Goal: Task Accomplishment & Management: Manage account settings

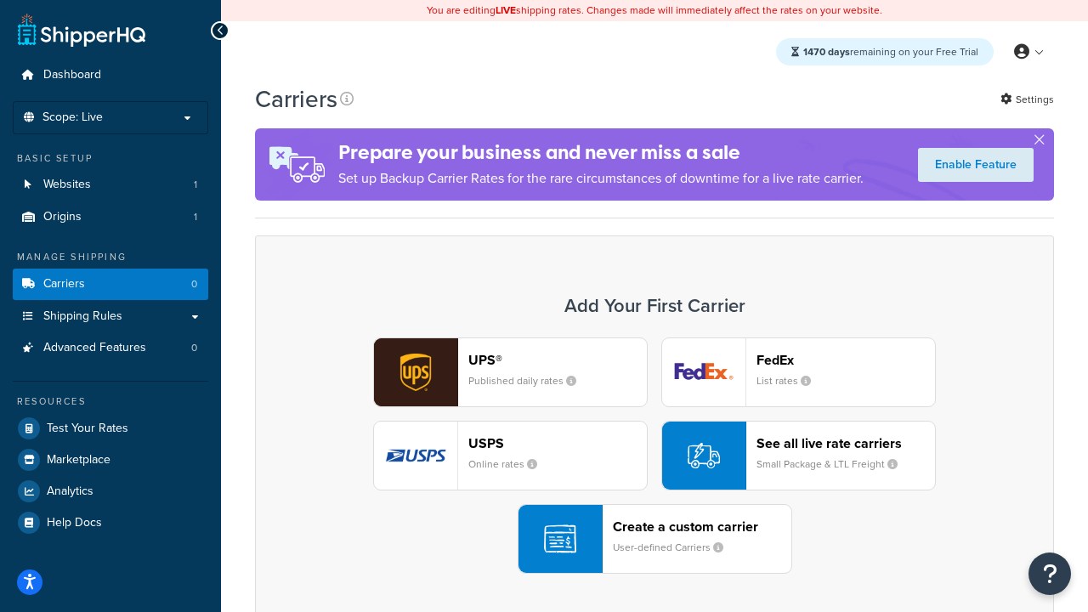
click at [654, 456] on div "UPS® Published daily rates FedEx List rates USPS Online rates See all live rate…" at bounding box center [654, 455] width 763 height 236
click at [846, 359] on header "FedEx" at bounding box center [845, 360] width 178 height 16
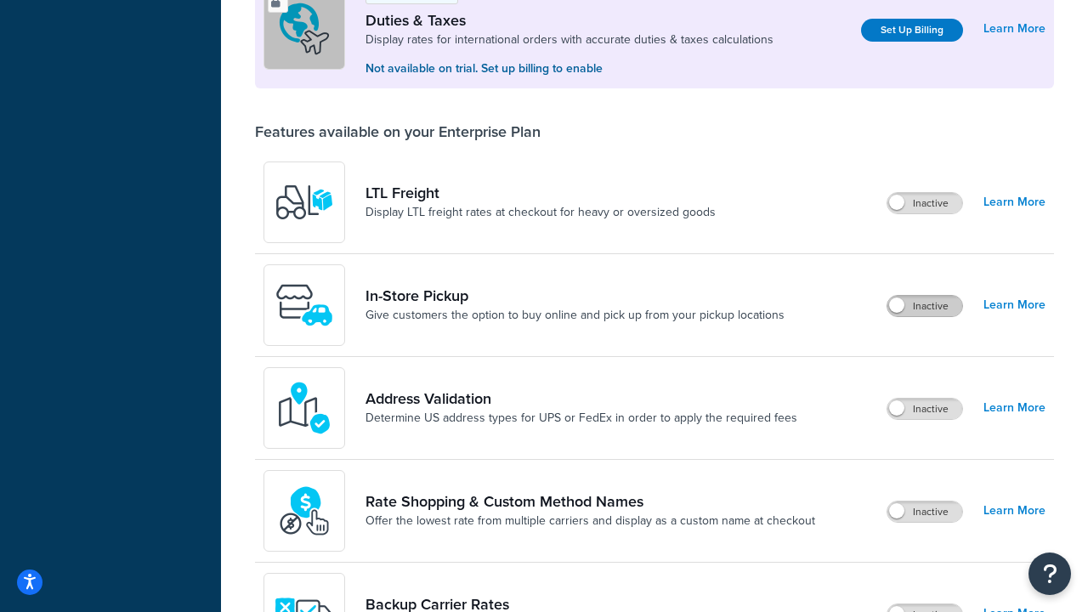
scroll to position [518, 0]
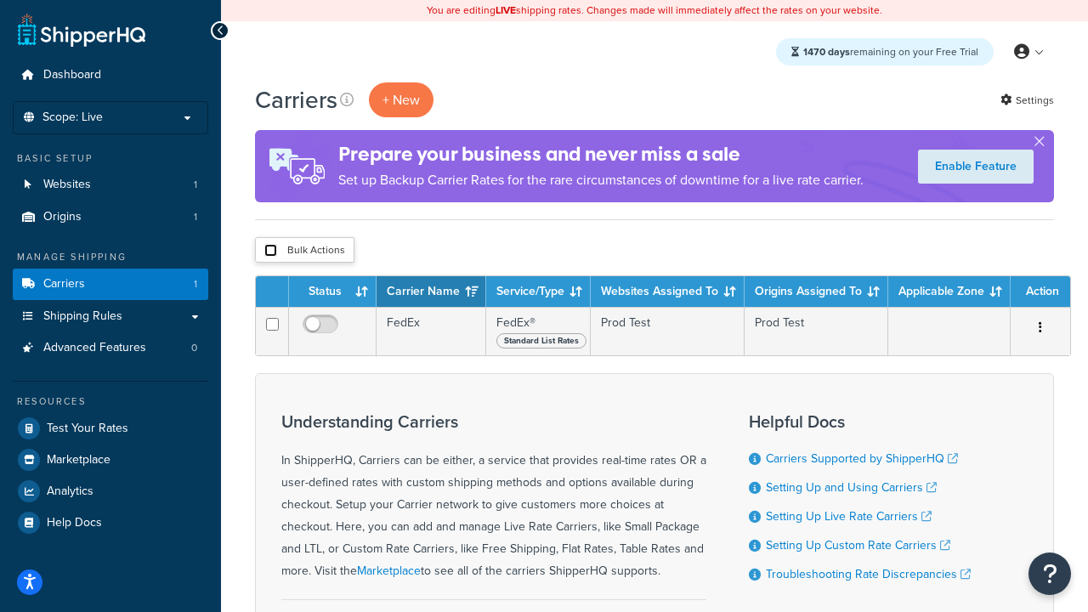
click at [270, 251] on input "checkbox" at bounding box center [270, 250] width 13 height 13
checkbox input "true"
click at [0, 0] on button "Delete" at bounding box center [0, 0] width 0 height 0
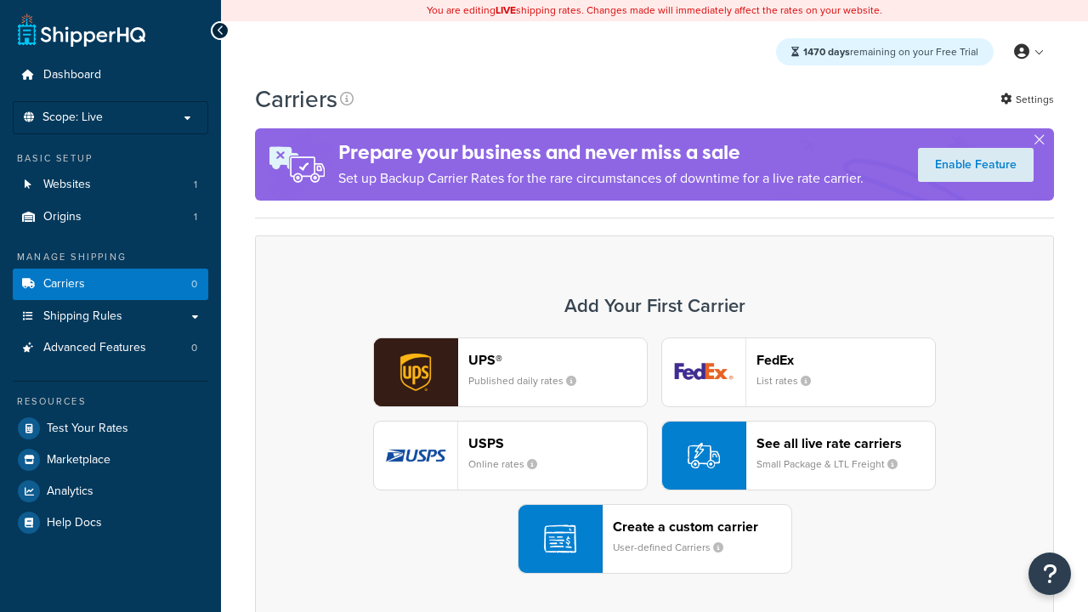
click at [654, 456] on div "UPS® Published daily rates FedEx List rates USPS Online rates See all live rate…" at bounding box center [654, 455] width 763 height 236
click at [846, 359] on header "FedEx" at bounding box center [845, 360] width 178 height 16
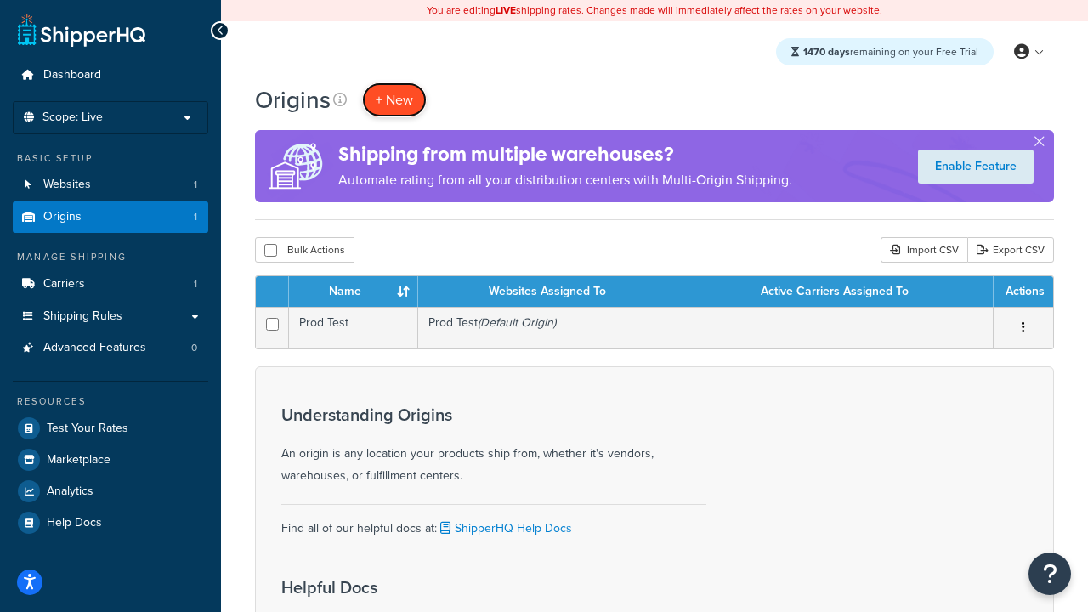
click at [394, 99] on span "+ New" at bounding box center [394, 100] width 37 height 20
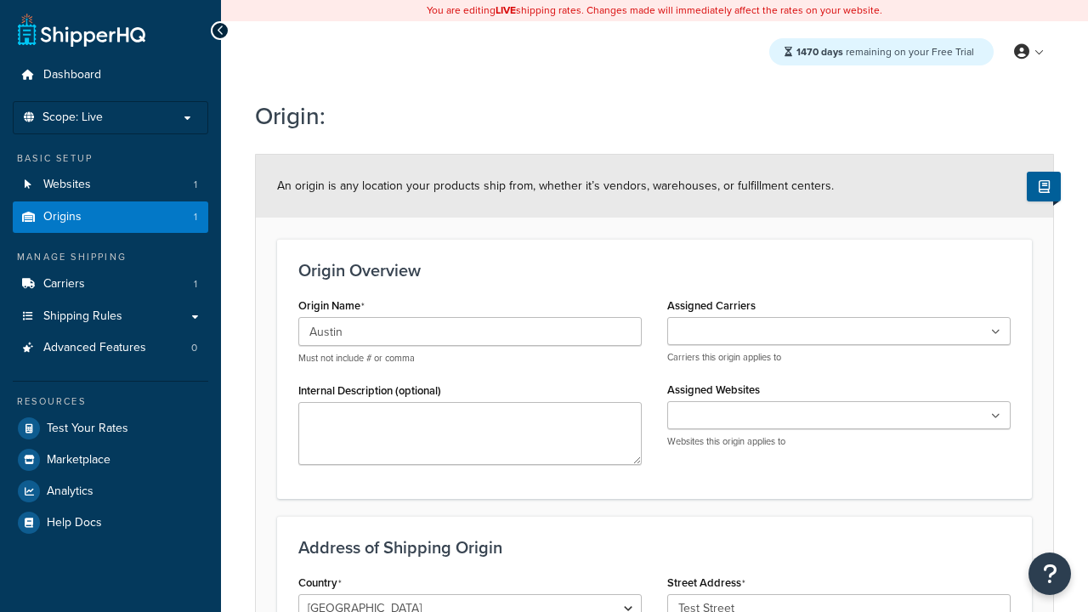
scroll to position [135, 0]
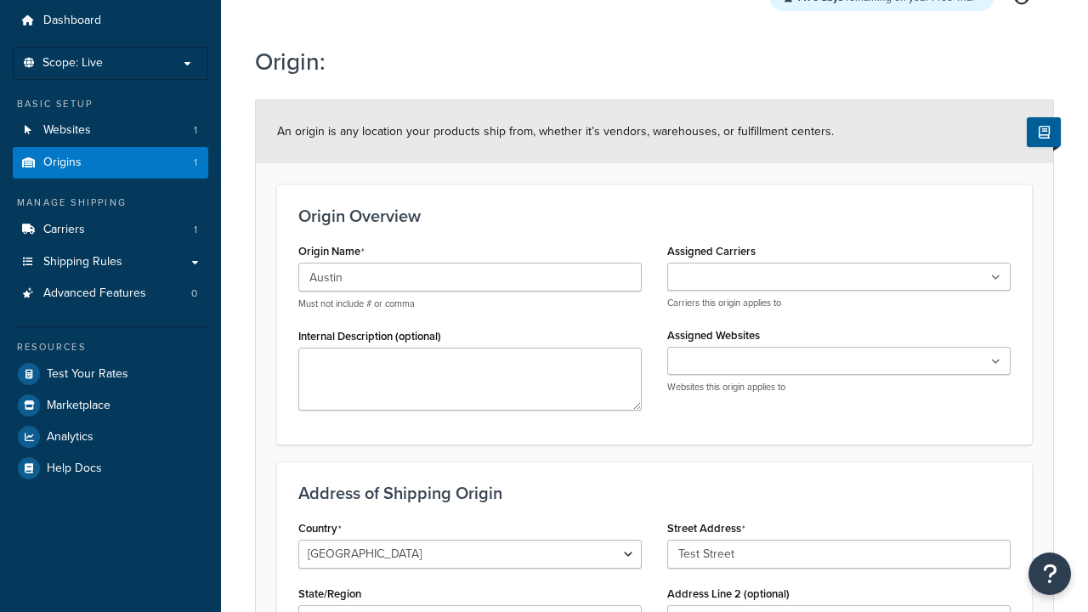
type input "Test Street"
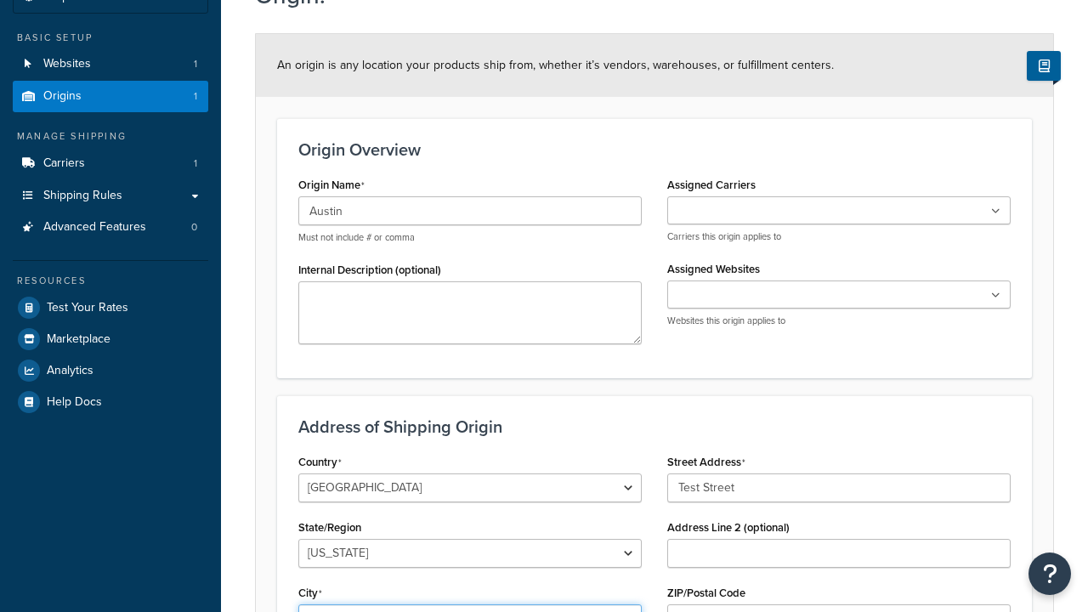
type input "Austin"
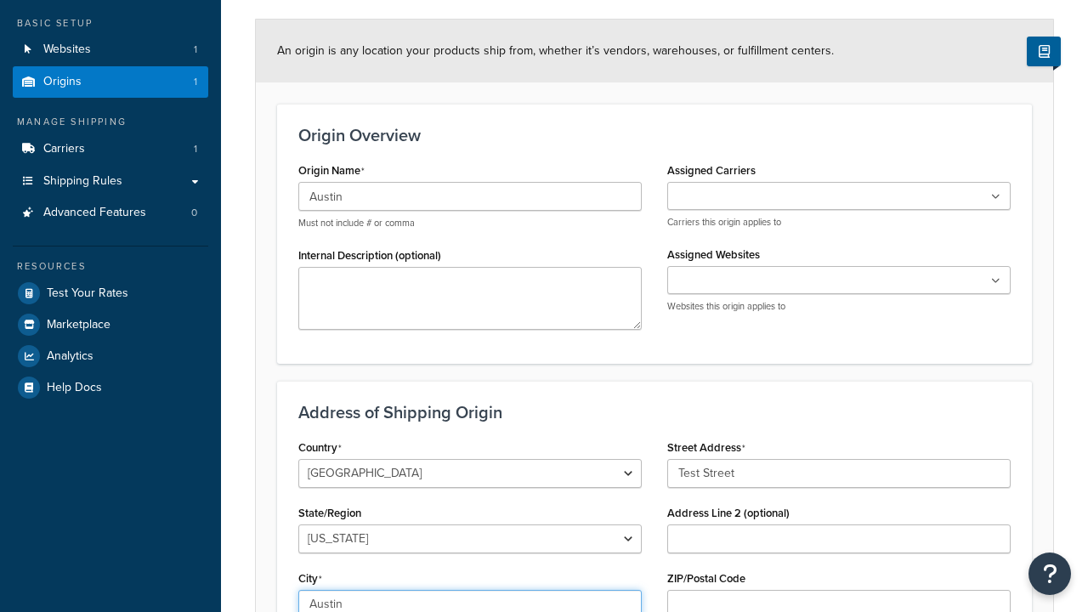
select select "43"
type input "Austin"
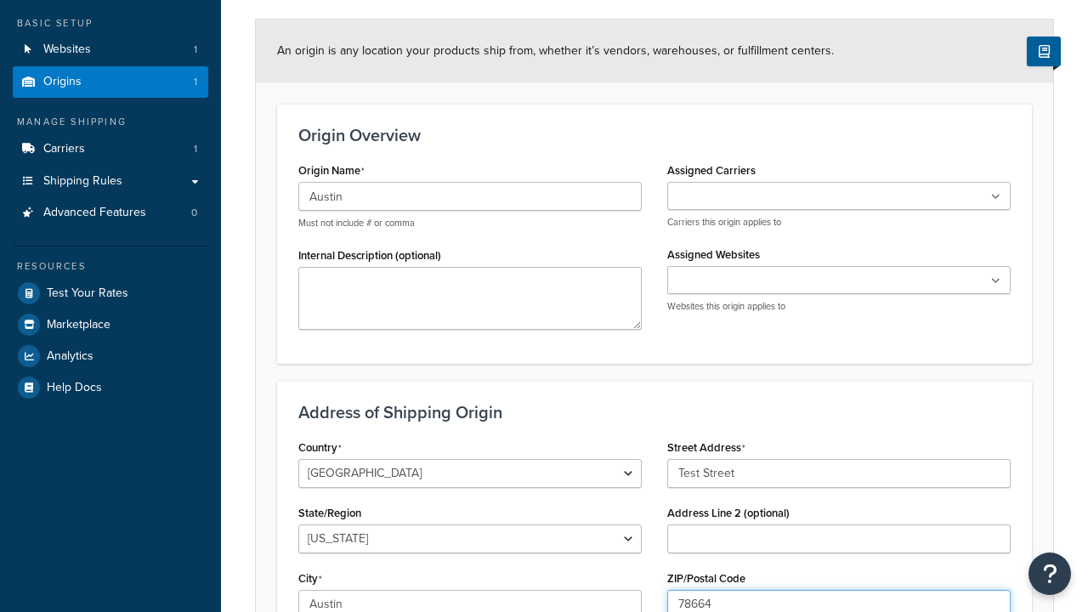
scroll to position [0, 0]
type input "78664"
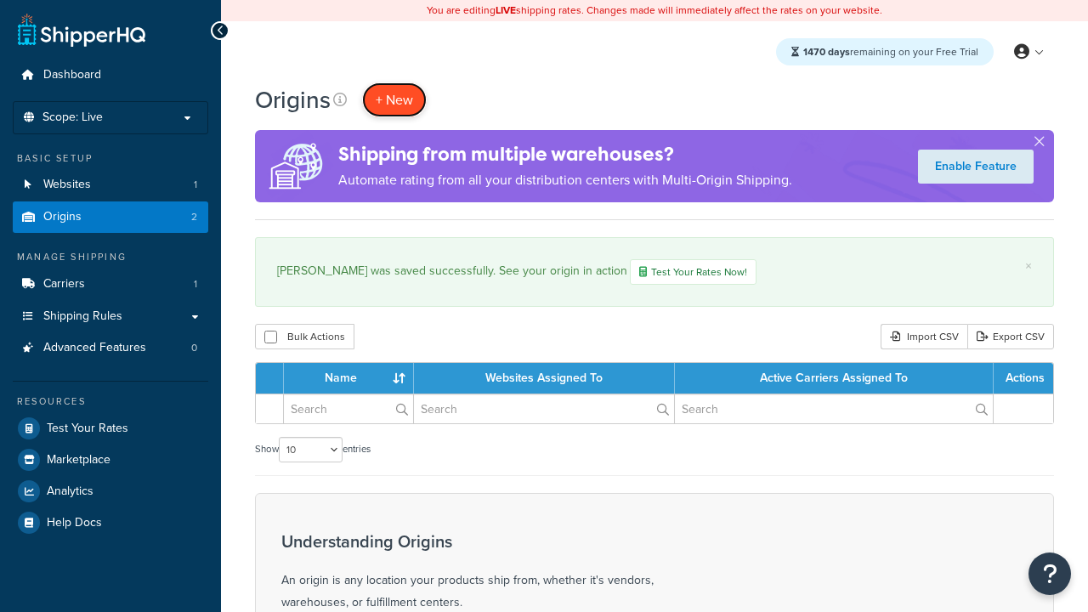
click at [394, 99] on span "+ New" at bounding box center [394, 100] width 37 height 20
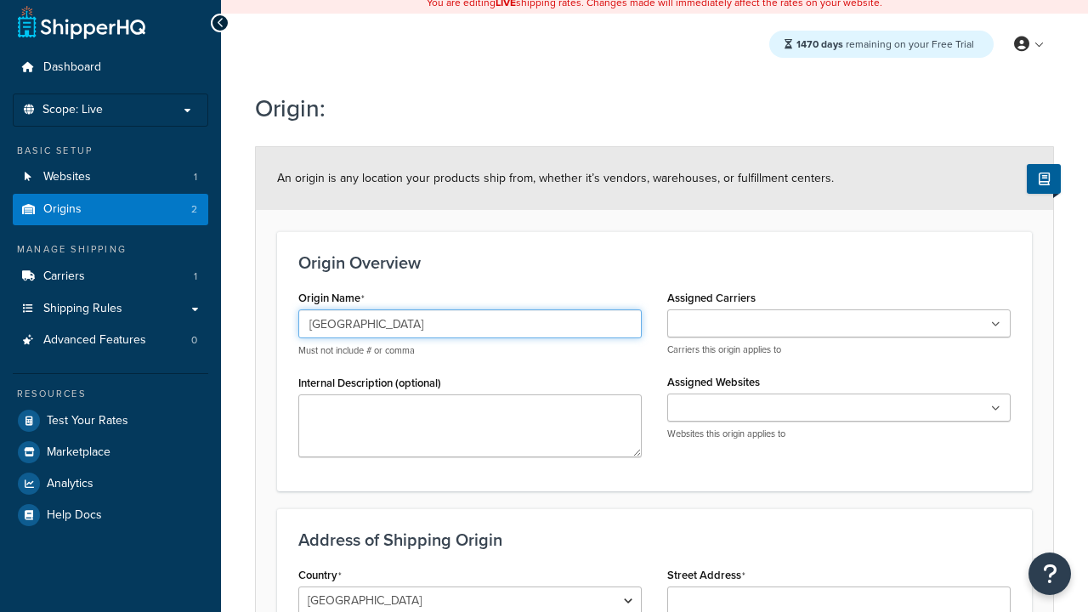
type input "[GEOGRAPHIC_DATA]"
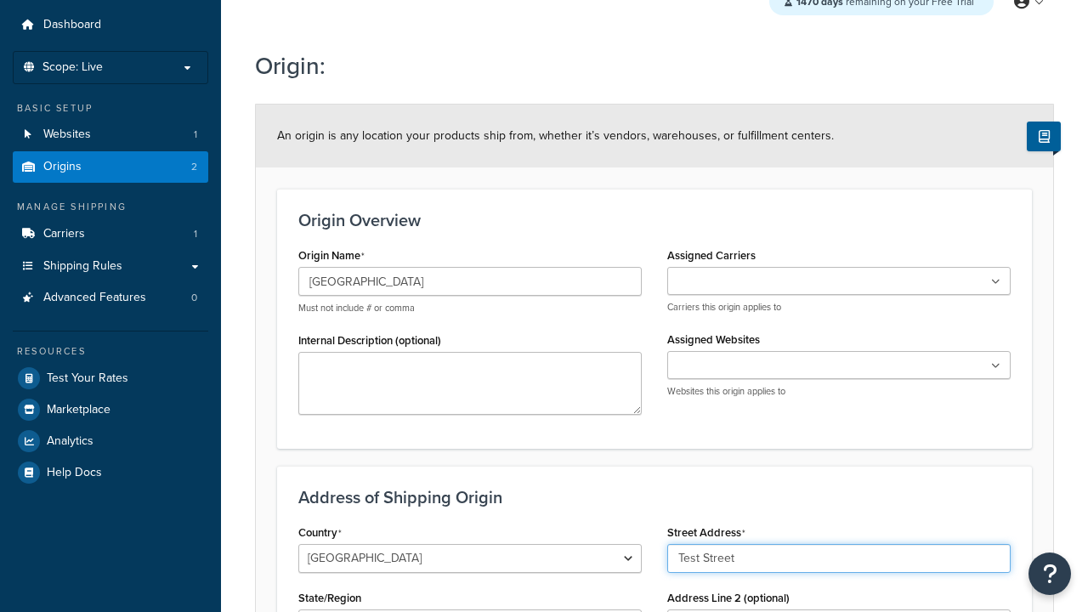
type input "Test Street"
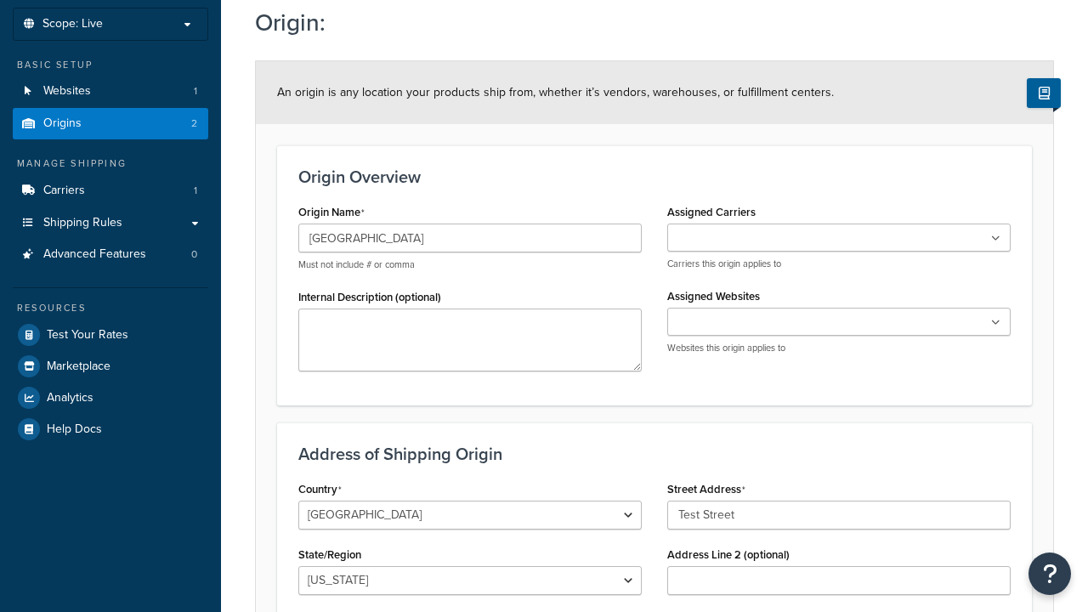
type input "Austin"
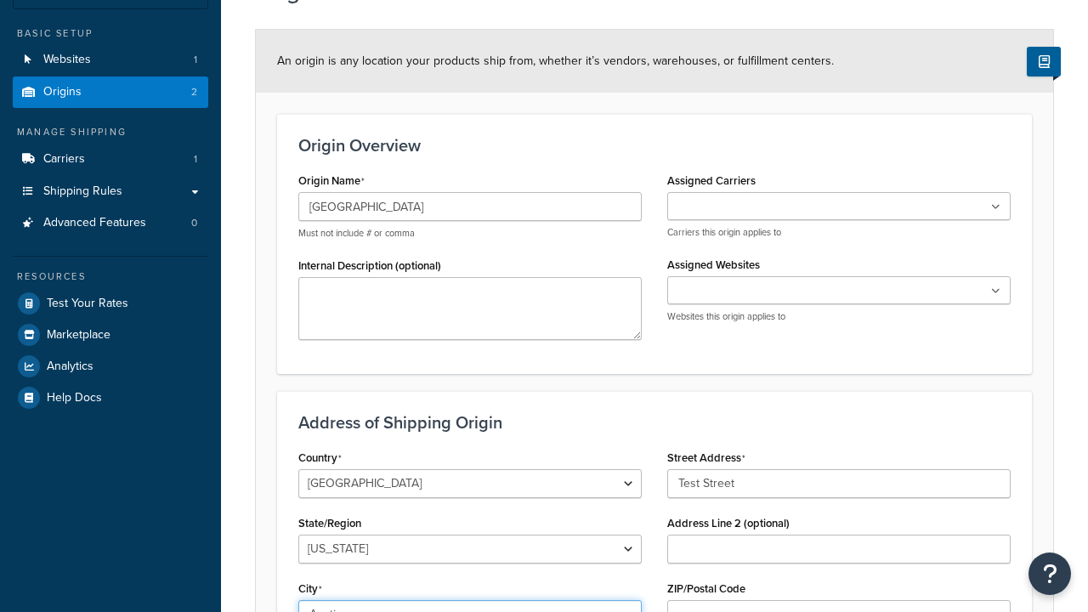
select select "43"
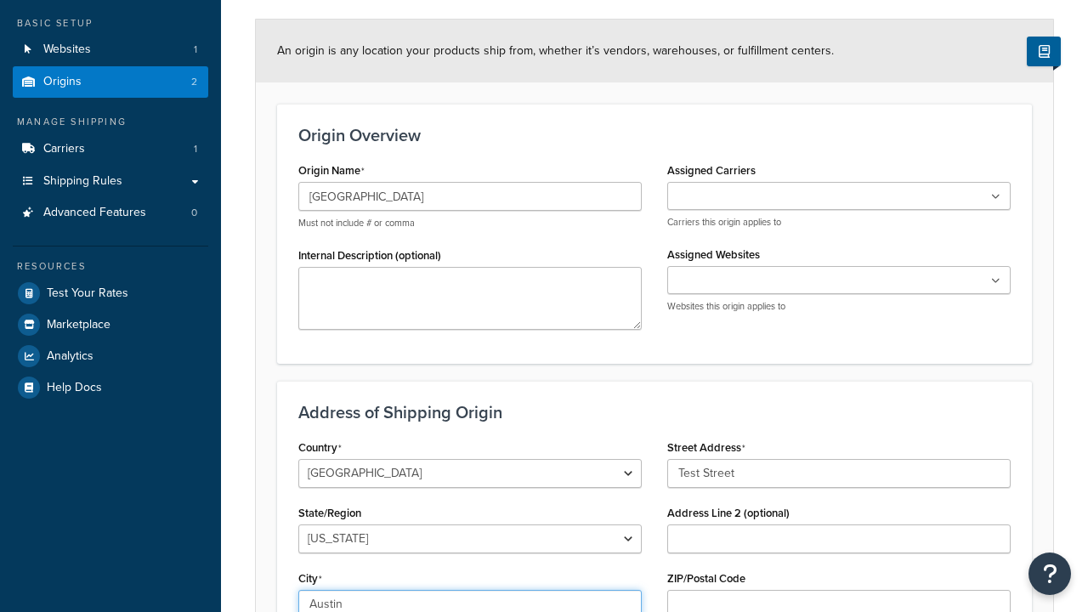
type input "Austin"
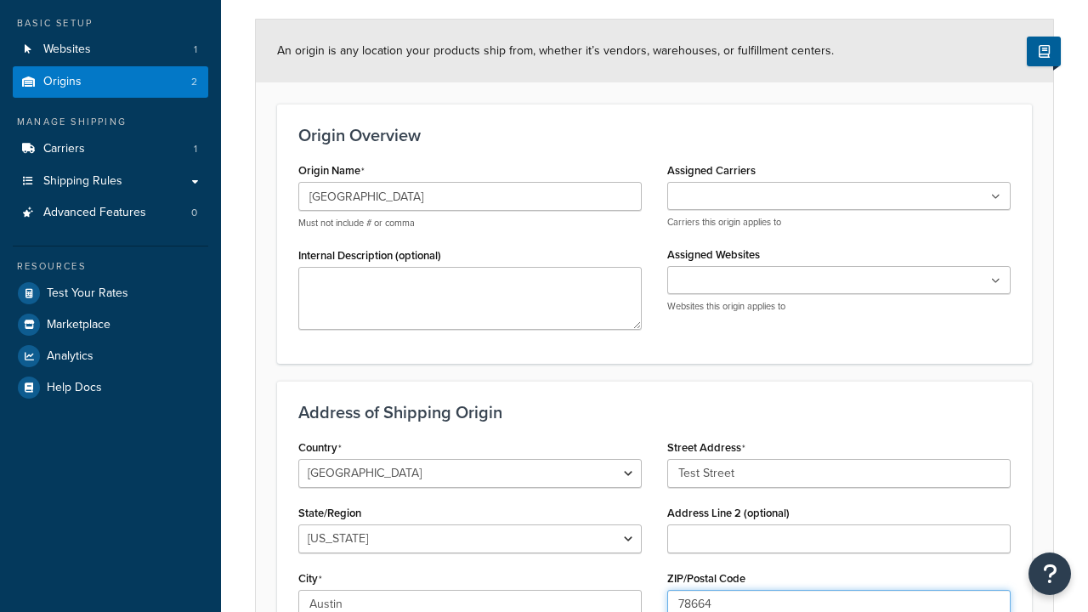
type input "78664"
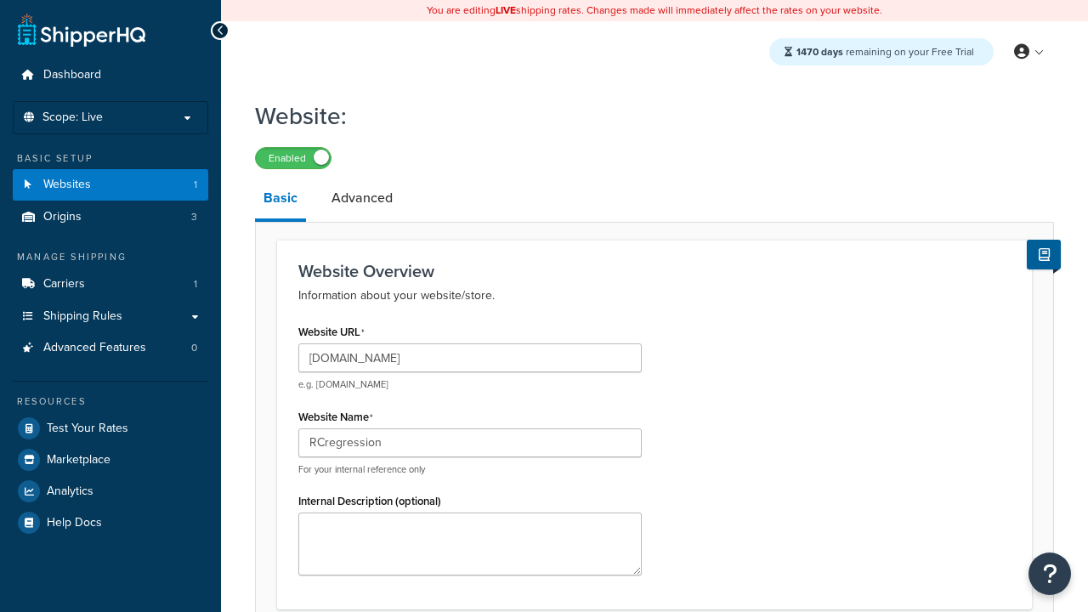
scroll to position [580, 0]
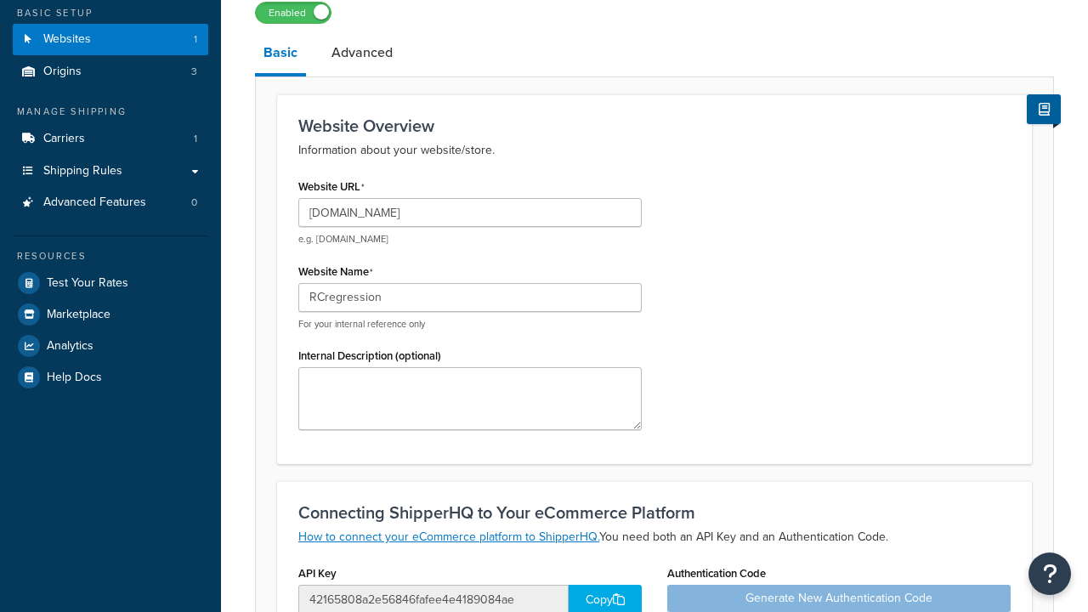
type input "RCregression"
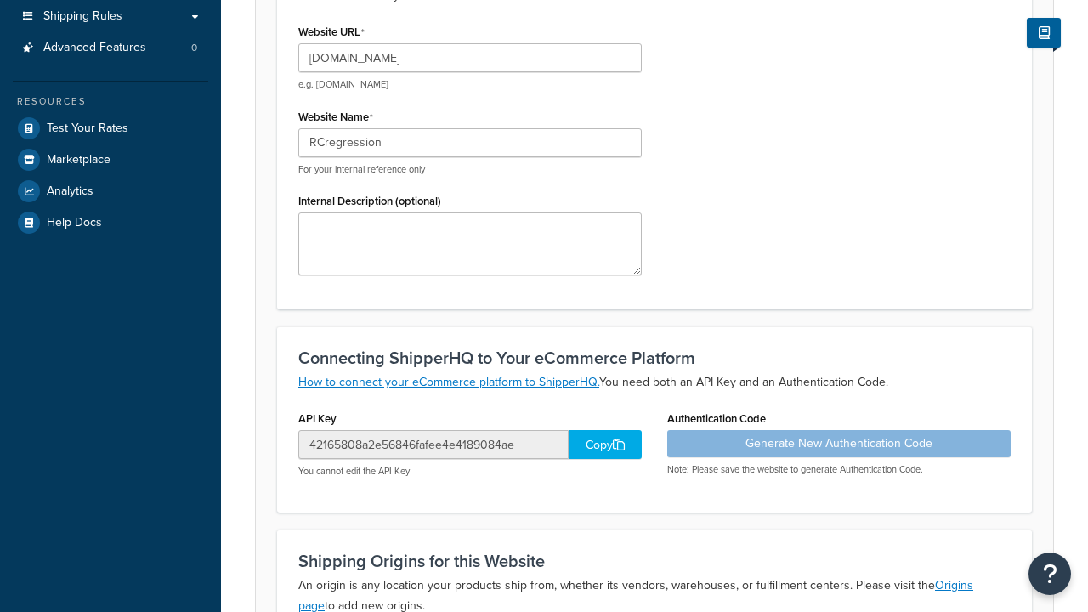
scroll to position [0, 0]
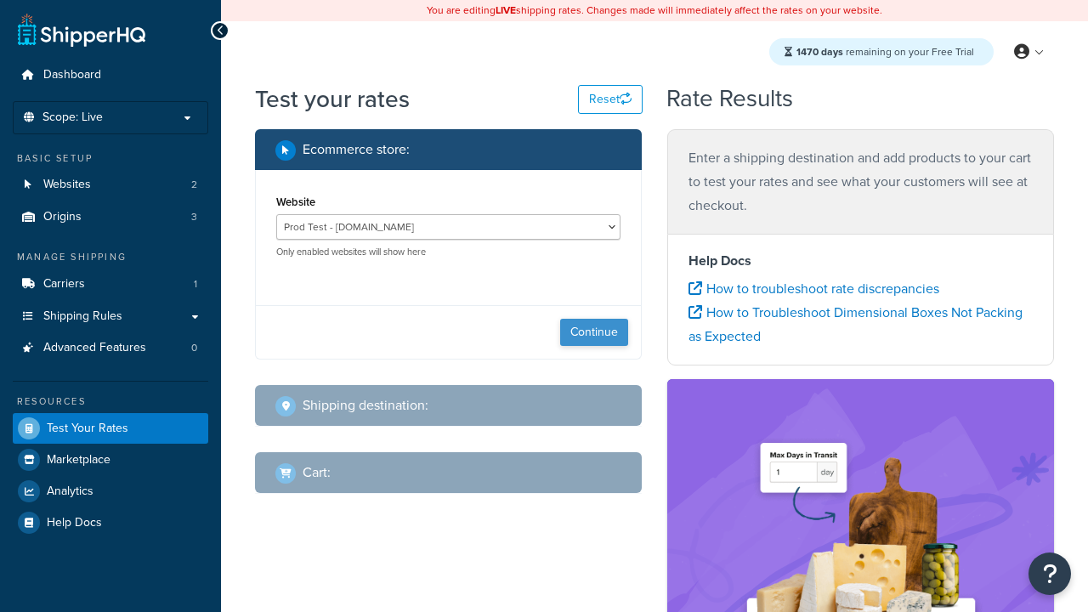
click at [594, 332] on button "Continue" at bounding box center [594, 332] width 68 height 27
select select "TX"
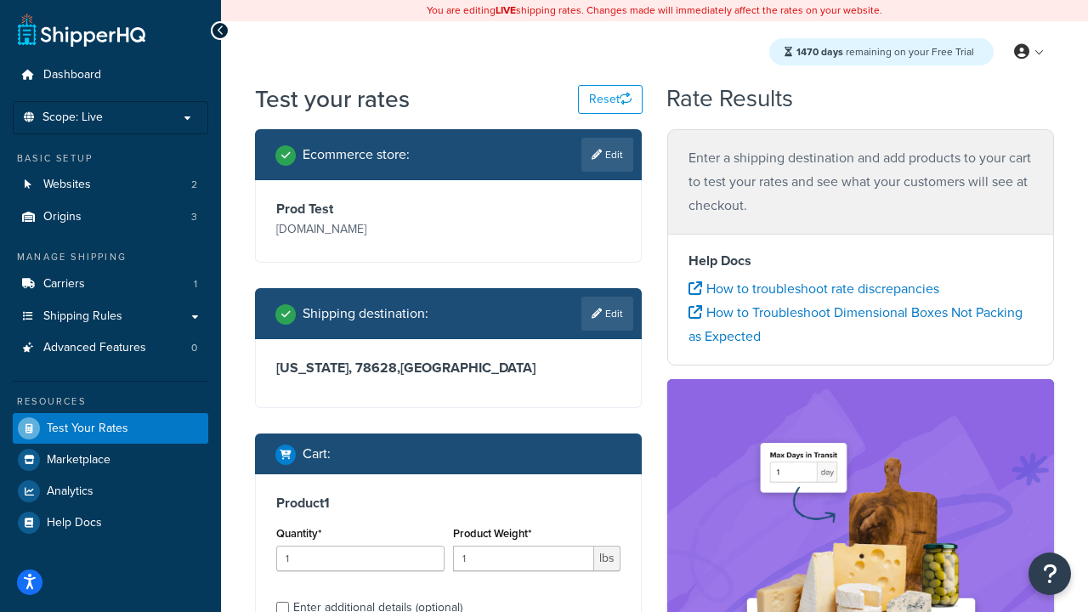
scroll to position [35, 0]
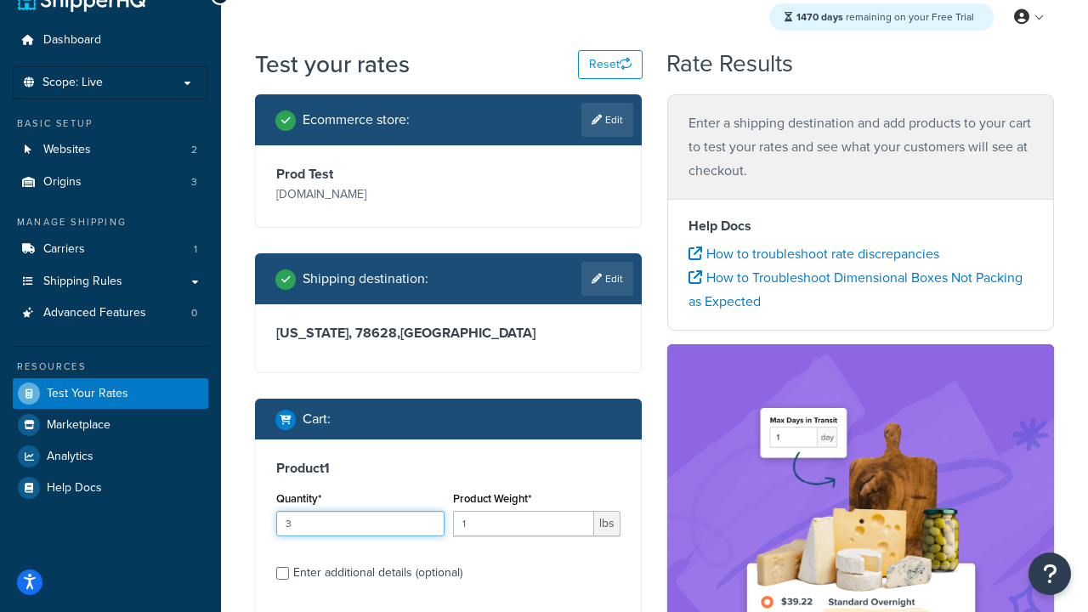
type input "3"
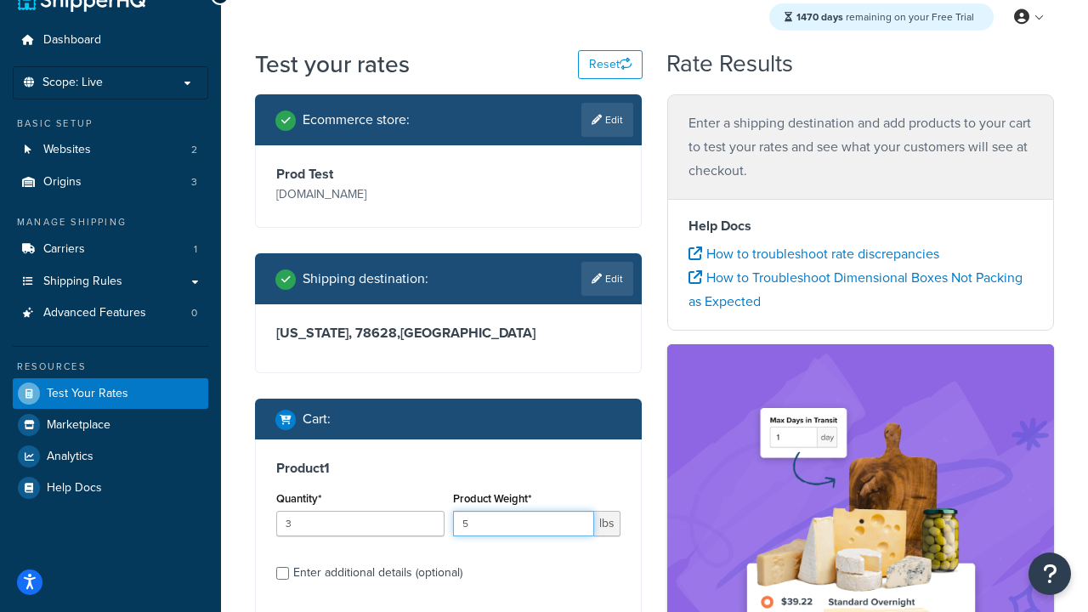
type input "5"
click at [282, 573] on input "Enter additional details (optional)" at bounding box center [282, 573] width 13 height 13
checkbox input "true"
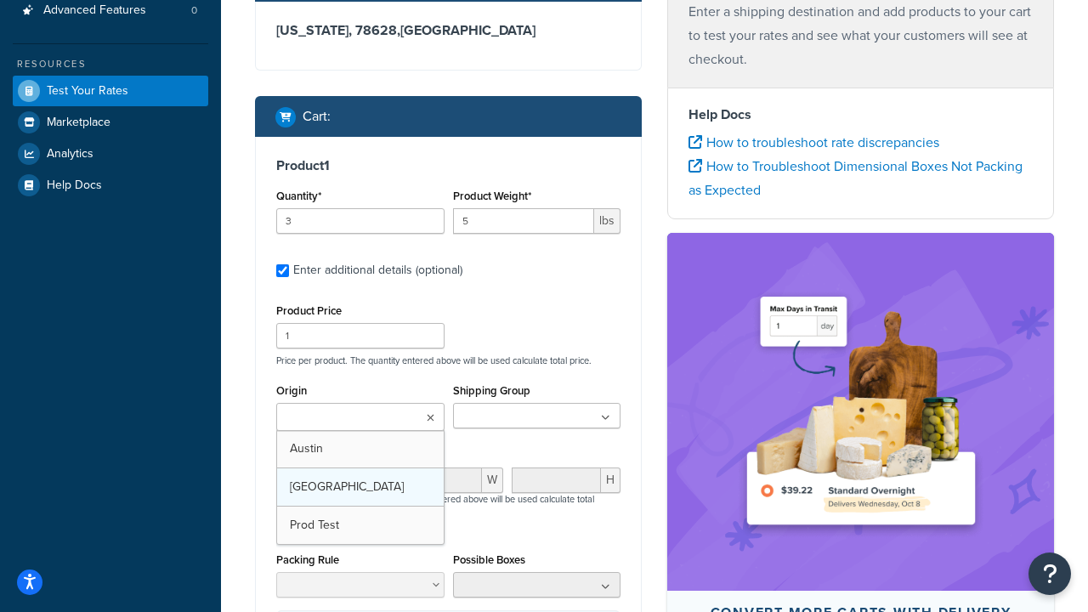
scroll to position [0, 0]
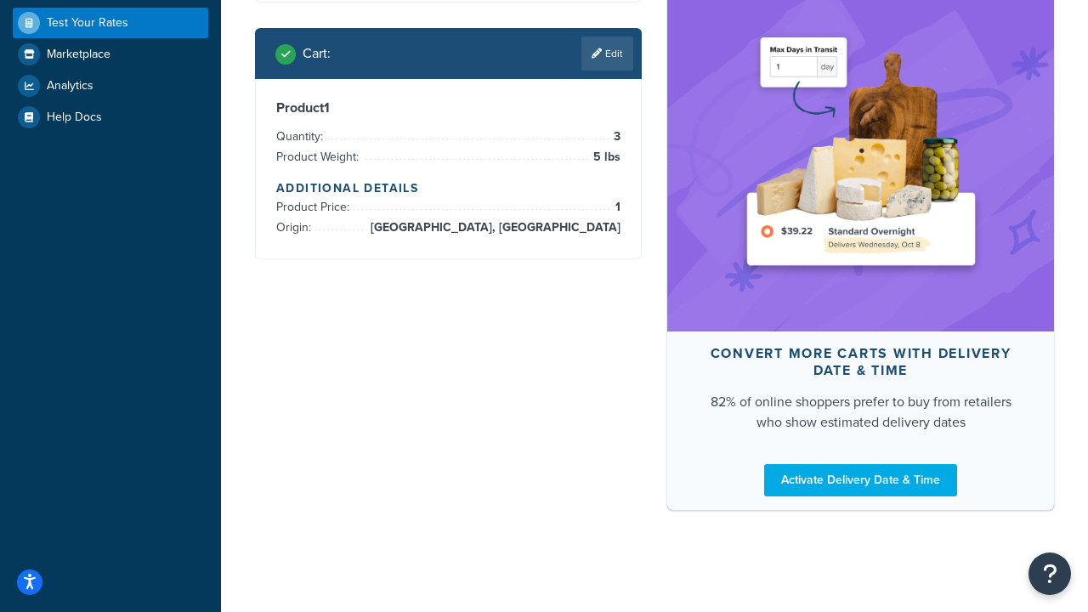
scroll to position [608, 0]
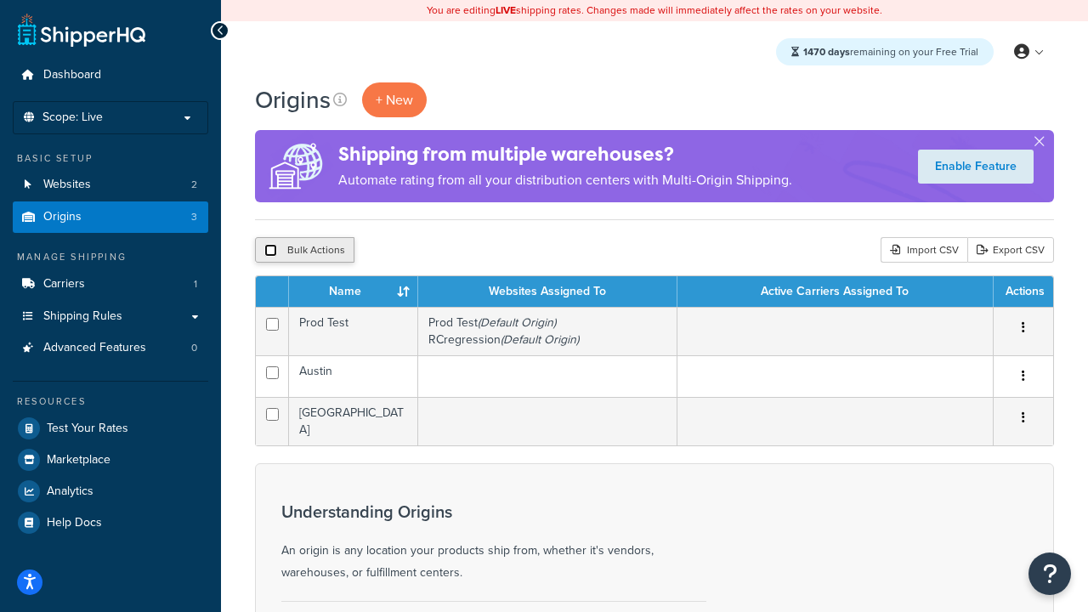
click at [270, 251] on input "checkbox" at bounding box center [270, 250] width 13 height 13
checkbox input "true"
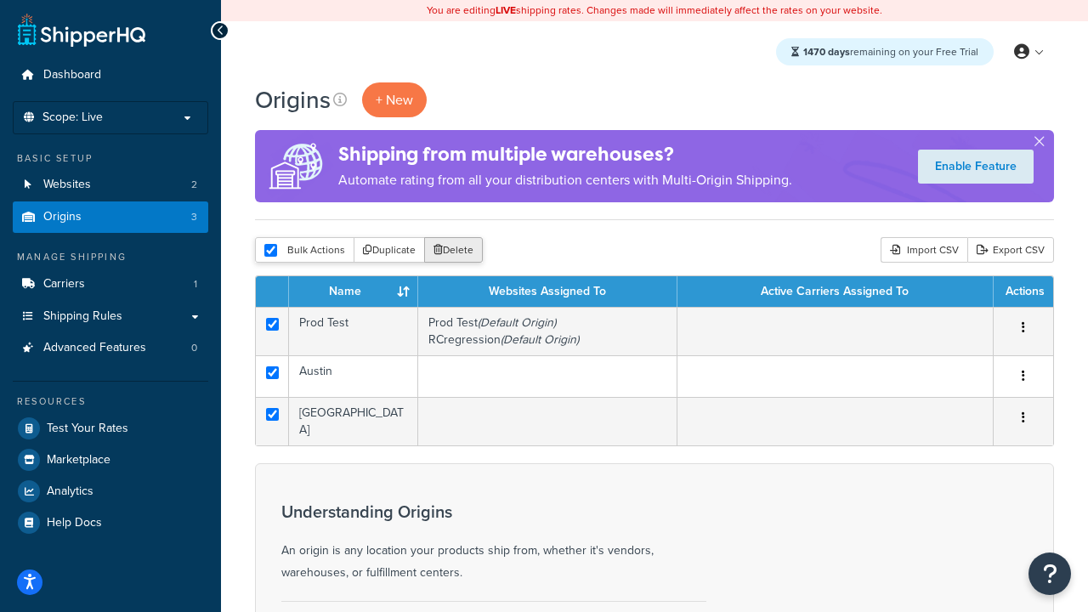
click at [457, 251] on button "Delete" at bounding box center [453, 249] width 59 height 25
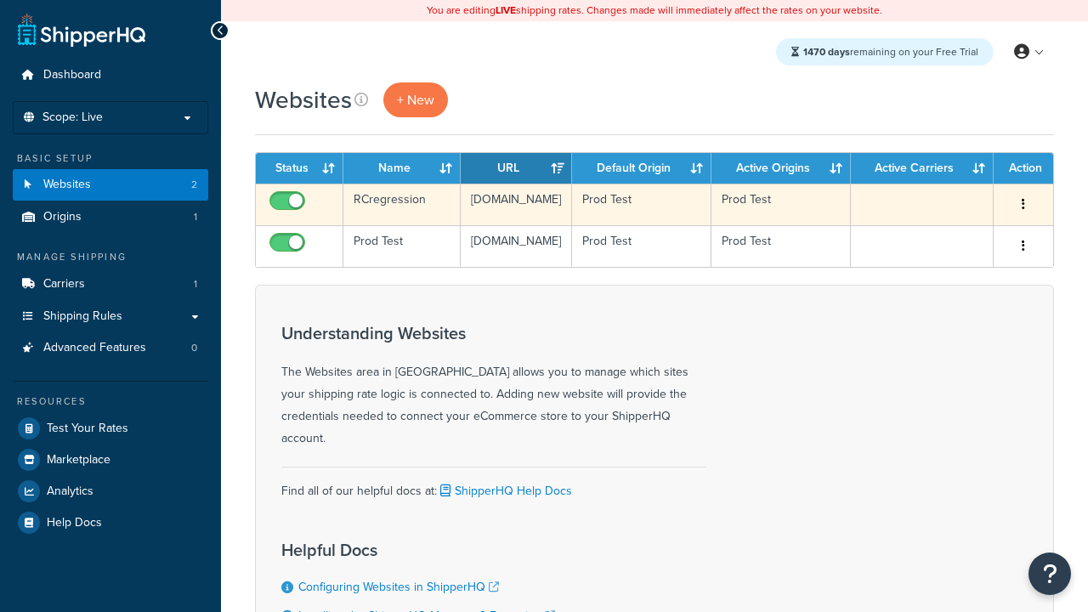
click at [1023, 205] on icon "button" at bounding box center [1022, 204] width 3 height 12
click at [0, 0] on link "Delete" at bounding box center [0, 0] width 0 height 0
